Goal: Check status: Check status

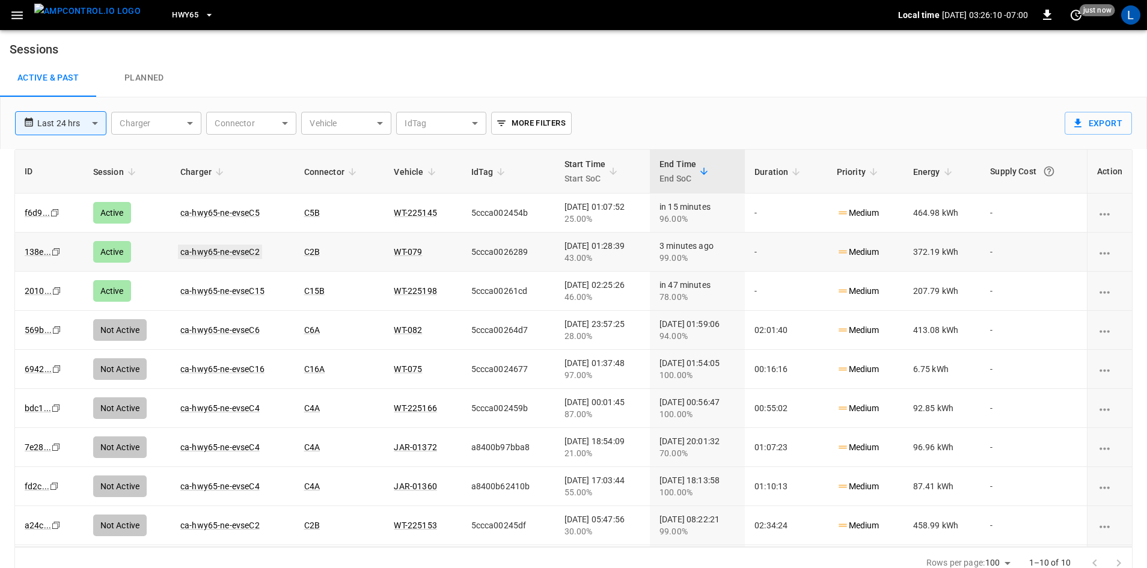
click at [217, 254] on link "ca-hwy65-ne-evseC2" at bounding box center [220, 252] width 84 height 14
click at [246, 253] on link "ca-hwy65-ne-evseC15" at bounding box center [222, 252] width 89 height 14
